Goal: Use online tool/utility: Utilize a website feature to perform a specific function

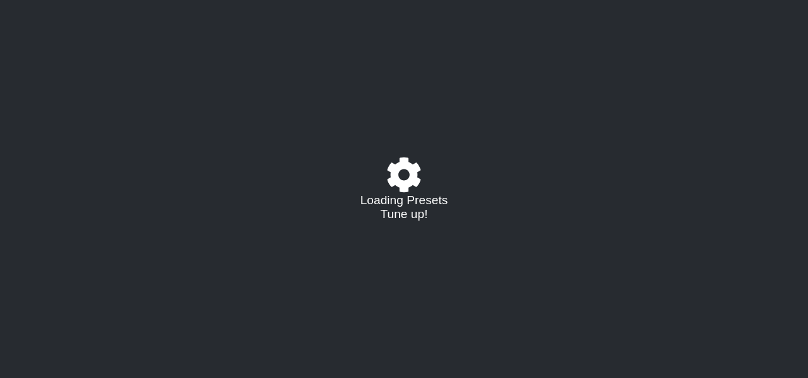
select select "/0226866CS"
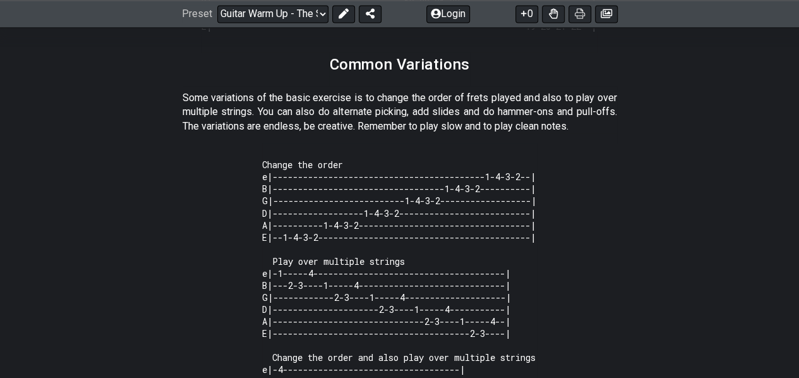
scroll to position [673, 0]
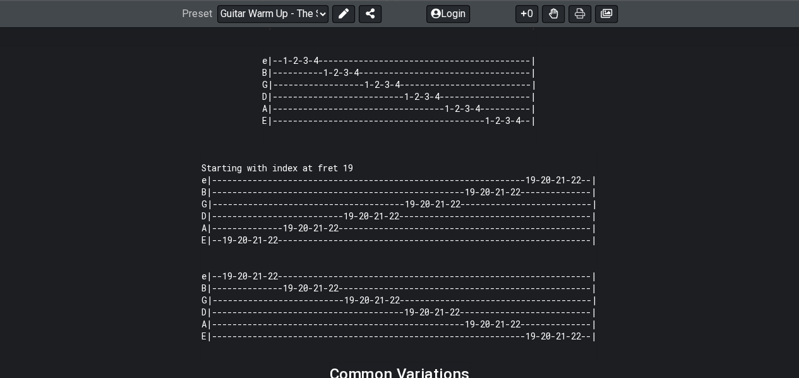
drag, startPoint x: 575, startPoint y: 12, endPoint x: 681, endPoint y: 345, distance: 349.8
click at [575, 12] on icon at bounding box center [580, 14] width 10 height 10
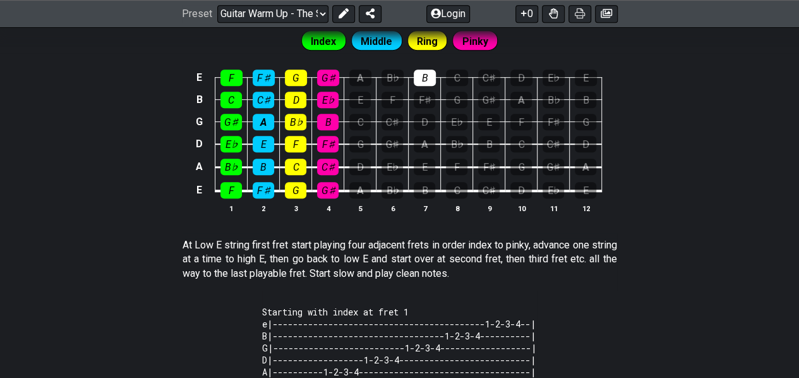
scroll to position [294, 0]
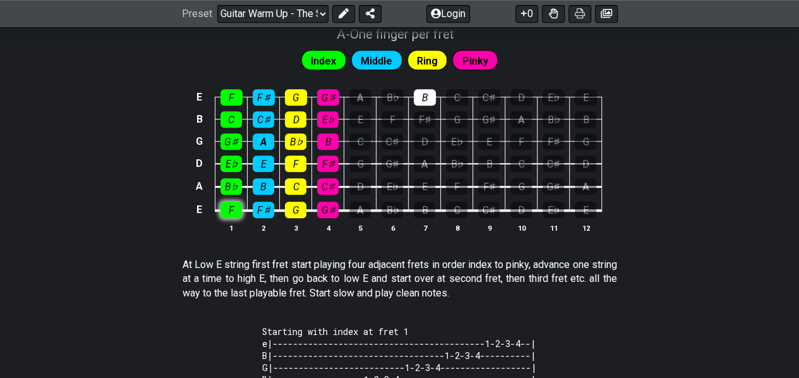
click at [222, 208] on div "F" at bounding box center [230, 209] width 21 height 16
click at [126, 238] on div "E F F♯ G G♯ A B♭ B C C♯ D E♭ E B C C♯ D E♭ E F F♯ G G♯ A B♭ B G G♯ A B♭ B C C♯ …" at bounding box center [399, 161] width 799 height 177
click at [232, 214] on div "F" at bounding box center [230, 209] width 21 height 16
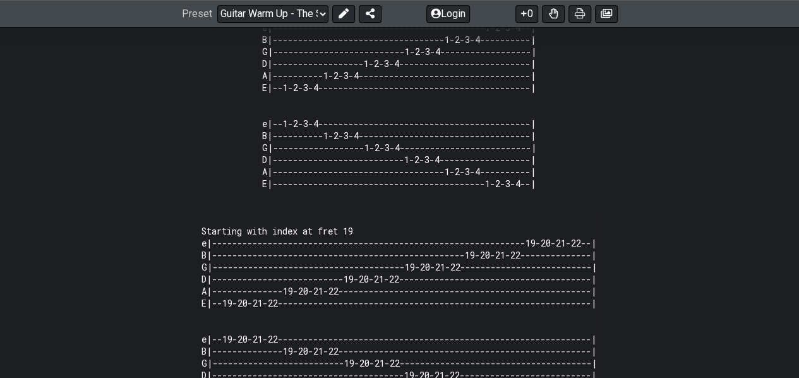
scroll to position [294, 0]
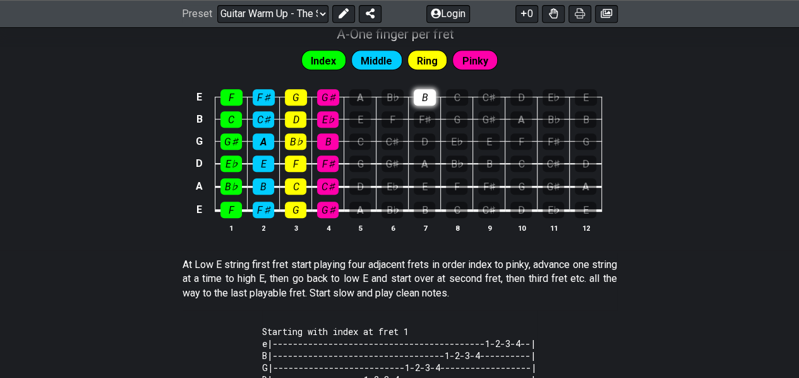
click at [429, 104] on div "B" at bounding box center [425, 97] width 22 height 16
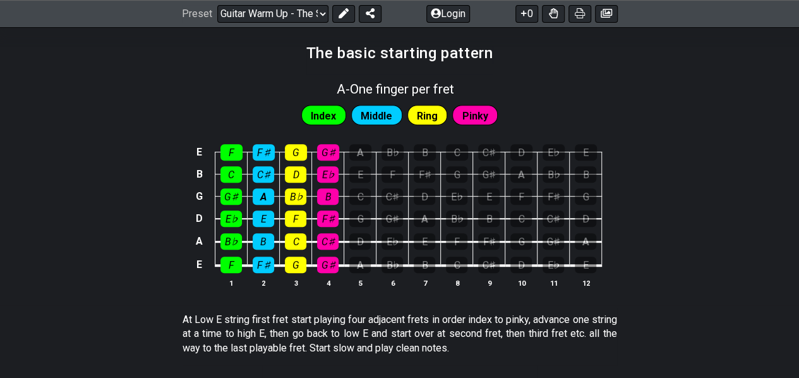
scroll to position [0, 0]
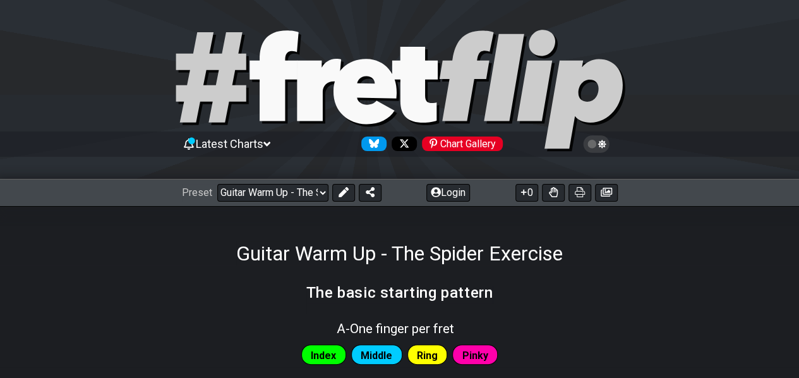
click at [367, 71] on icon at bounding box center [364, 91] width 63 height 65
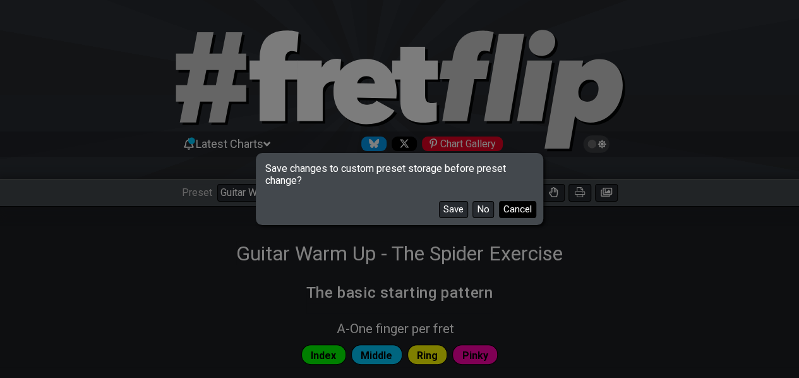
click at [509, 211] on button "Cancel" at bounding box center [517, 209] width 37 height 17
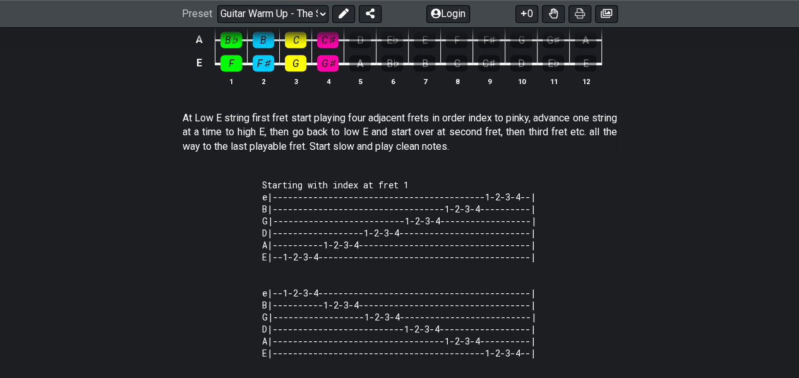
scroll to position [63, 0]
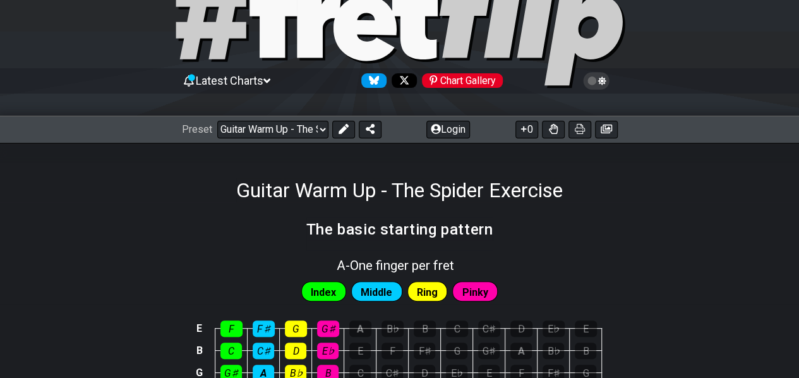
click at [237, 80] on span "Latest Charts" at bounding box center [230, 80] width 68 height 13
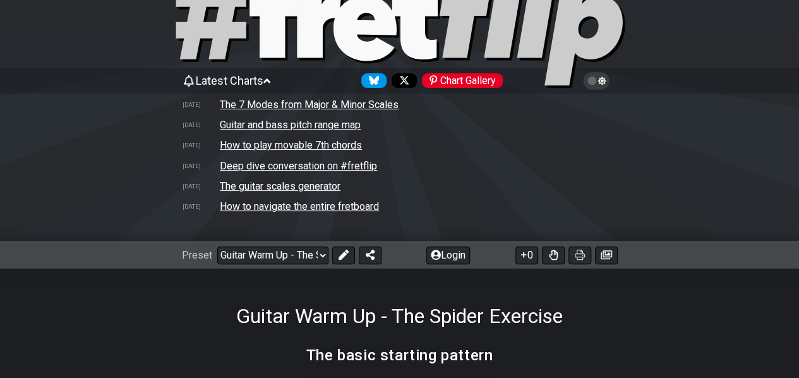
click at [236, 79] on span "Latest Charts" at bounding box center [230, 80] width 68 height 13
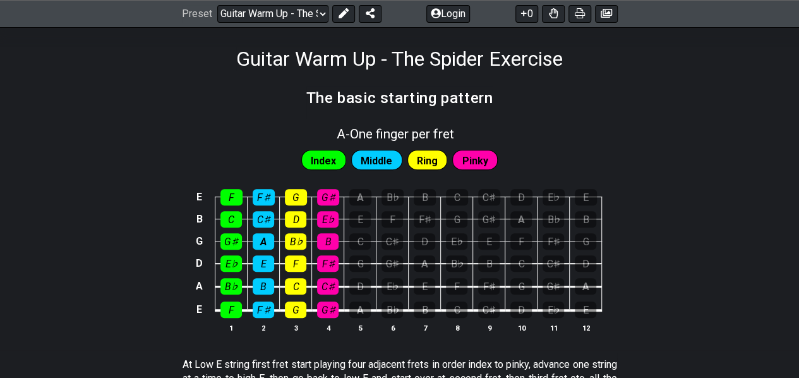
scroll to position [189, 0]
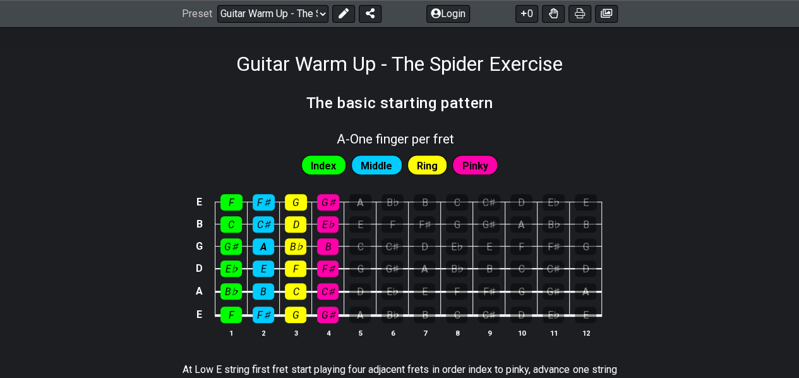
click at [319, 160] on span "Index" at bounding box center [323, 166] width 25 height 18
click at [401, 165] on div "Middle" at bounding box center [376, 165] width 51 height 20
click at [422, 164] on span "Ring" at bounding box center [427, 166] width 21 height 18
click at [500, 160] on div "Index Middle Ring Pinky" at bounding box center [399, 162] width 799 height 32
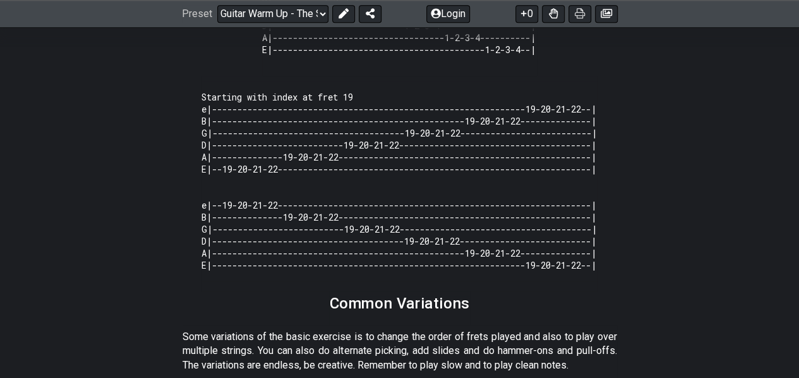
scroll to position [0, 0]
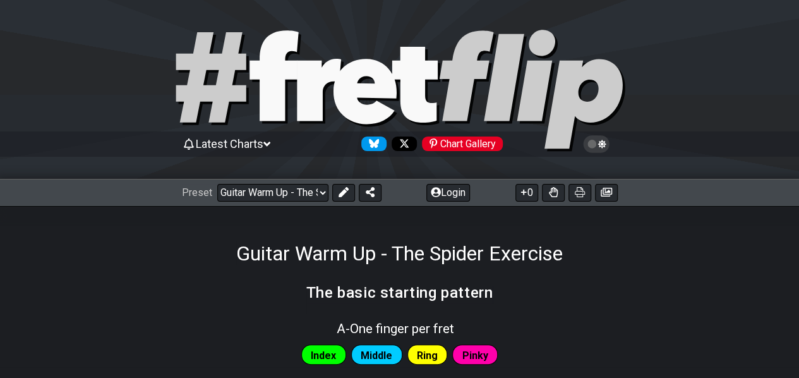
drag, startPoint x: 155, startPoint y: 208, endPoint x: 136, endPoint y: -42, distance: 250.7
click at [610, 180] on div "Preset Welcome to #fretflip! Guitar Warm Up - The Spider Exercise Custom Preset…" at bounding box center [399, 193] width 799 height 28
click at [609, 187] on icon at bounding box center [605, 192] width 11 height 10
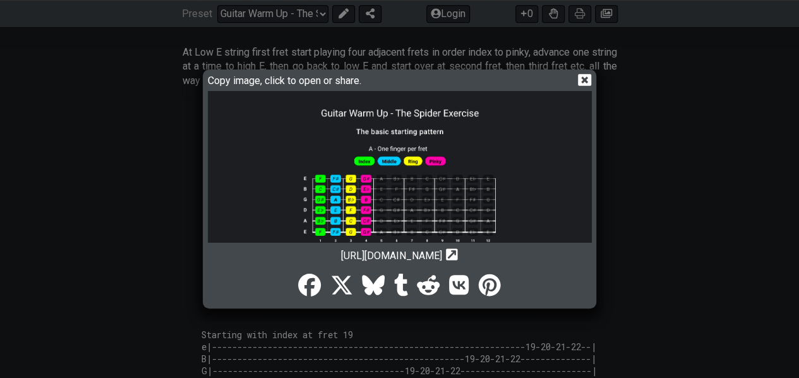
scroll to position [505, 0]
drag, startPoint x: 415, startPoint y: 194, endPoint x: 247, endPoint y: 287, distance: 191.9
click at [247, 287] on div at bounding box center [400, 283] width 384 height 44
click at [458, 253] on icon "Copy url to clipboard" at bounding box center [452, 253] width 12 height 13
click at [711, 155] on div "Copy image, click to open or share. [URL][DOMAIN_NAME] Copy url to clipboard" at bounding box center [399, 189] width 799 height 378
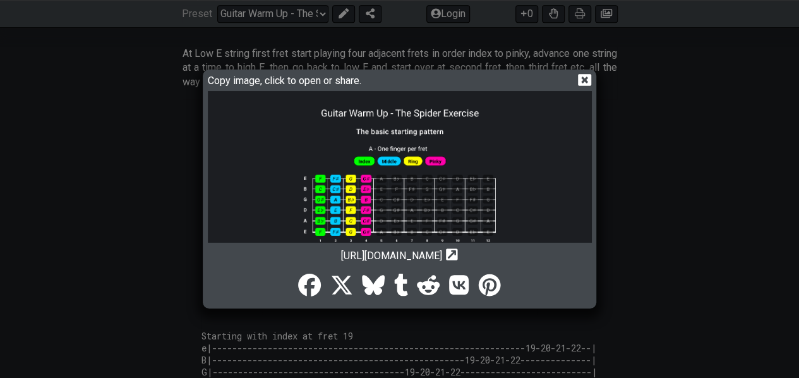
click at [590, 82] on icon at bounding box center [584, 80] width 13 height 12
